Goal: Task Accomplishment & Management: Manage account settings

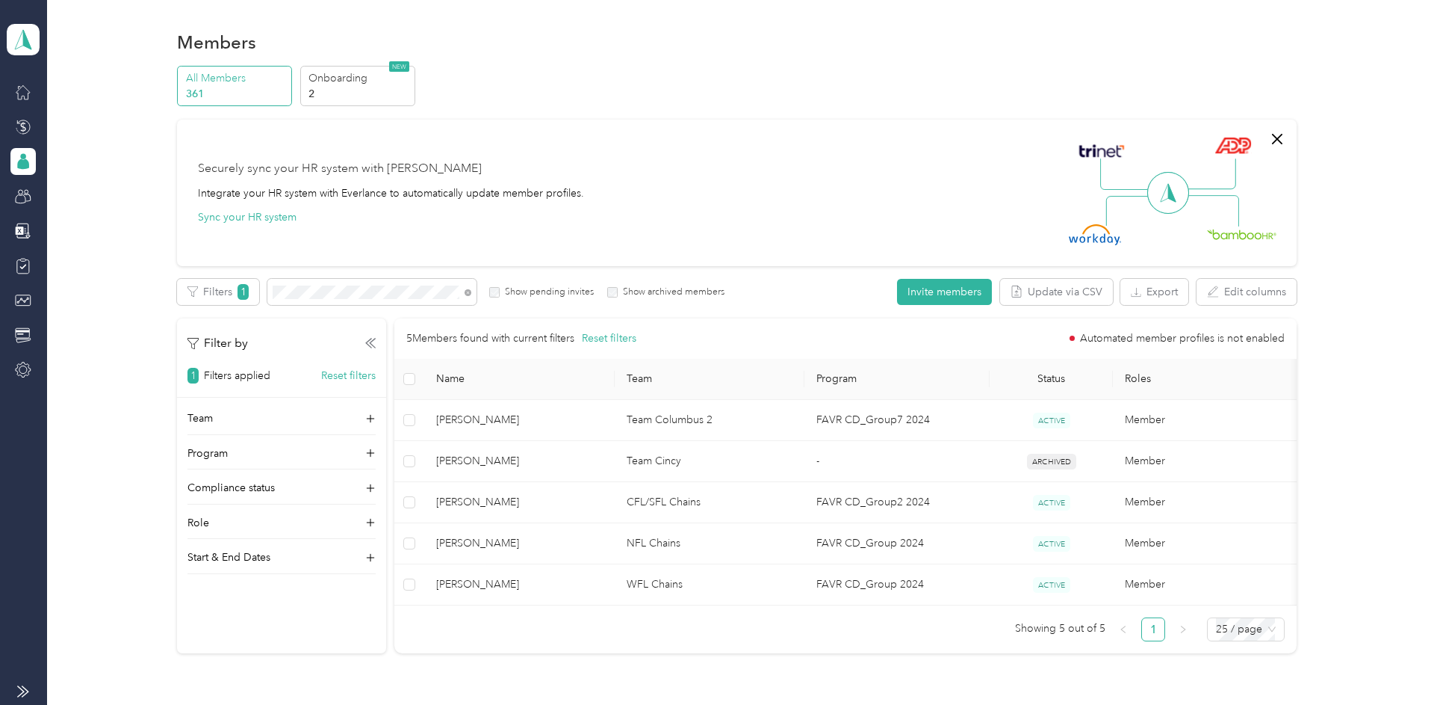
scroll to position [0, 1]
click at [22, 129] on icon at bounding box center [23, 127] width 16 height 16
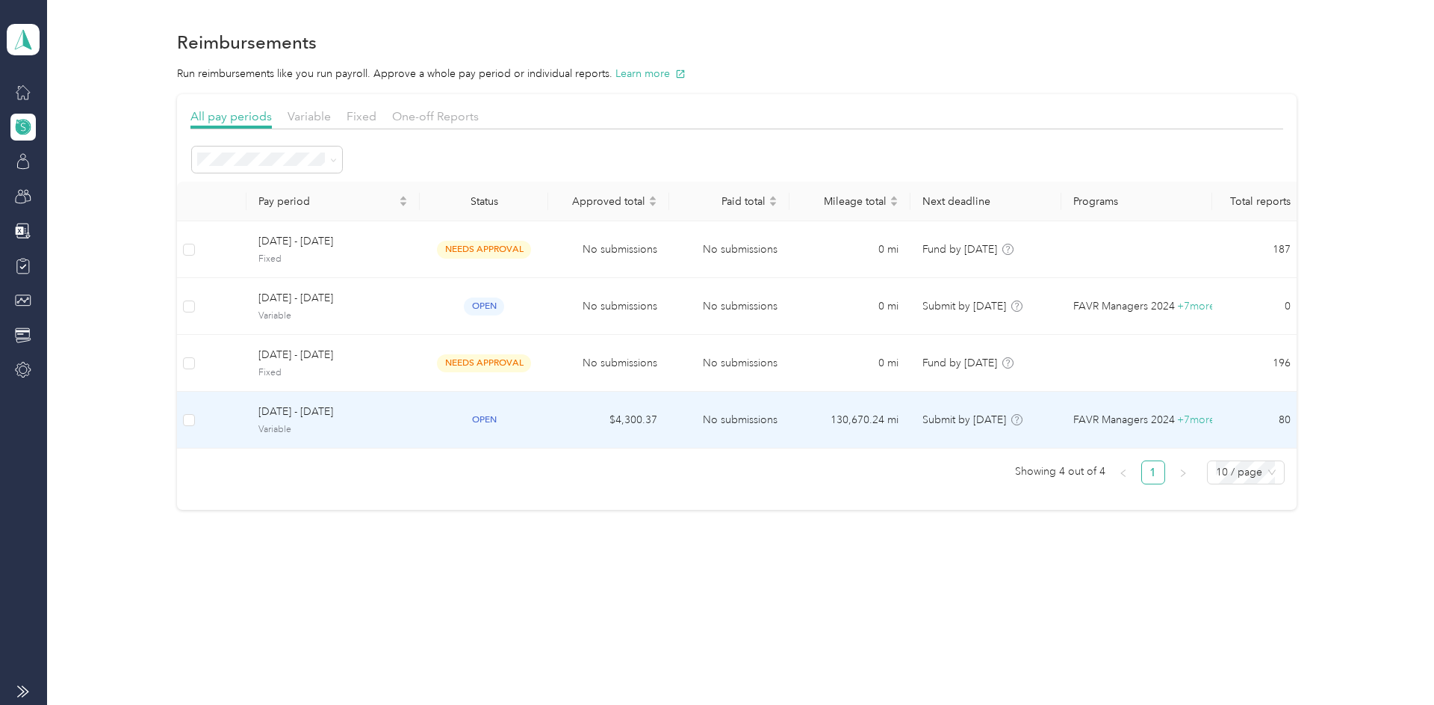
click at [495, 418] on span "open" at bounding box center [484, 419] width 40 height 17
